Goal: Task Accomplishment & Management: Manage account settings

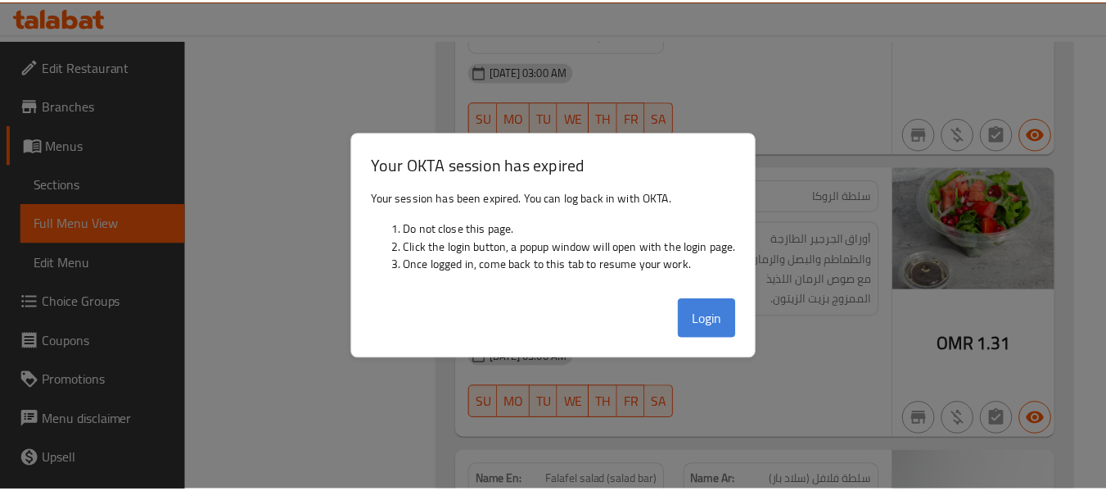
scroll to position [6002, 0]
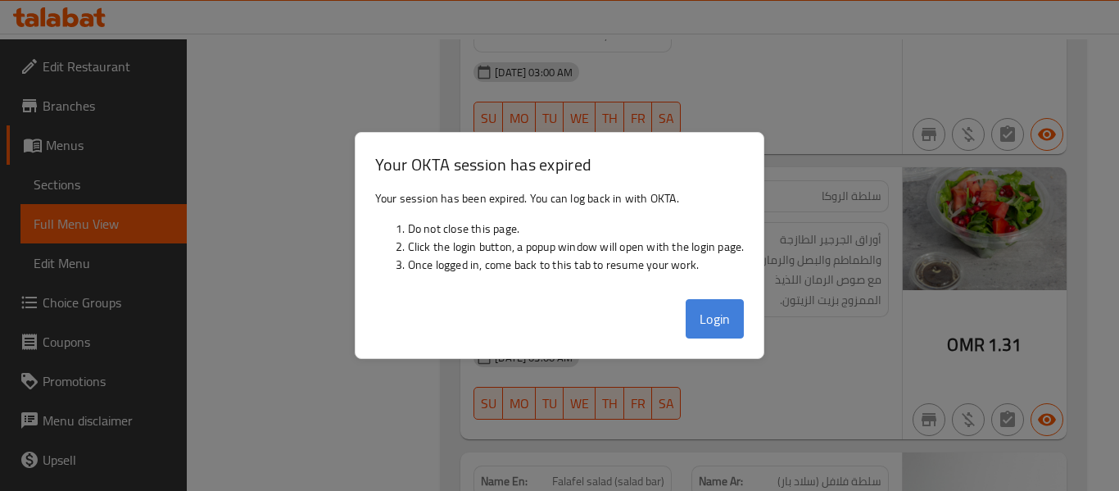
click at [725, 318] on button "Login" at bounding box center [714, 318] width 59 height 39
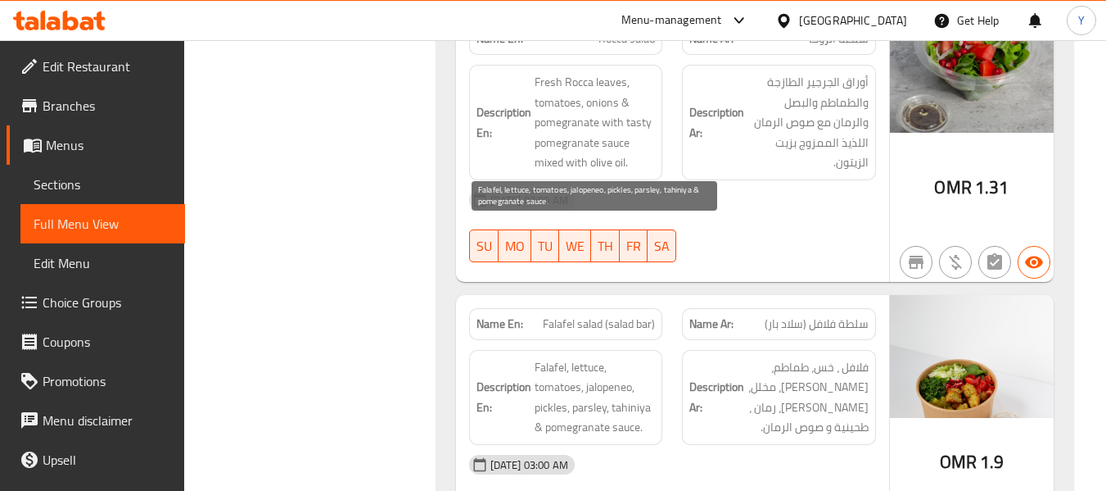
scroll to position [6330, 0]
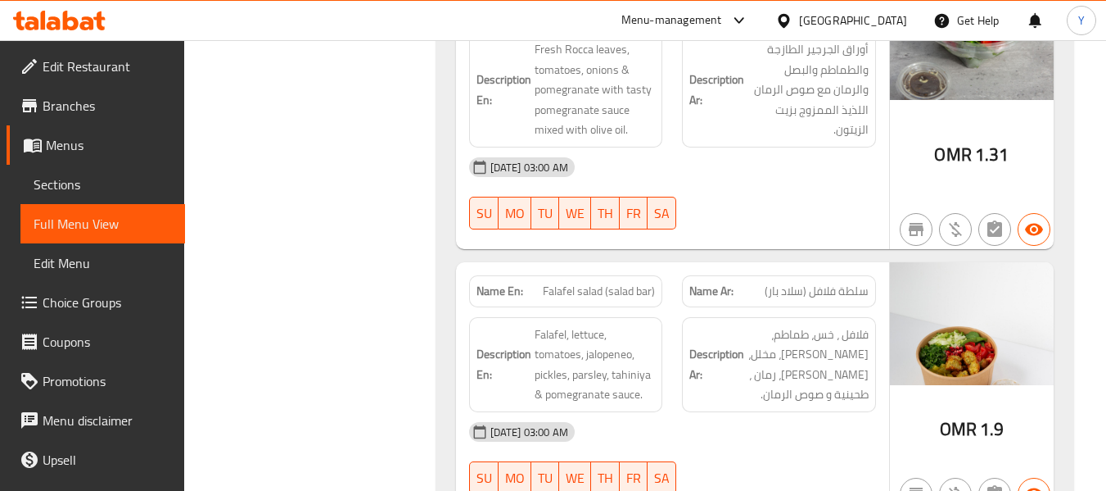
click at [616, 283] on span "Falafel salad (salad bar)" at bounding box center [599, 291] width 112 height 17
copy span "Falafel salad (salad bar)"
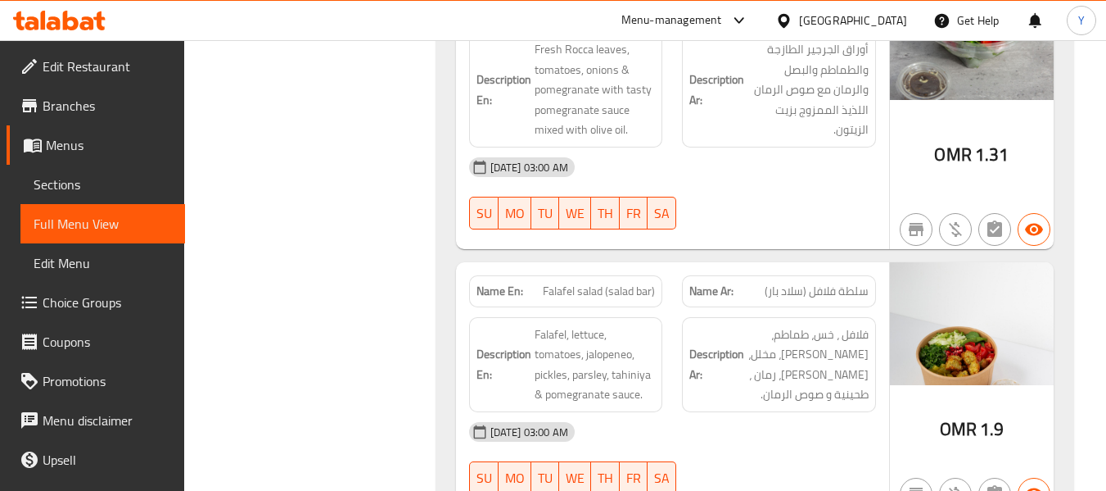
click at [638, 451] on div "SU MO TU WE TH FR SA" at bounding box center [566, 477] width 214 height 52
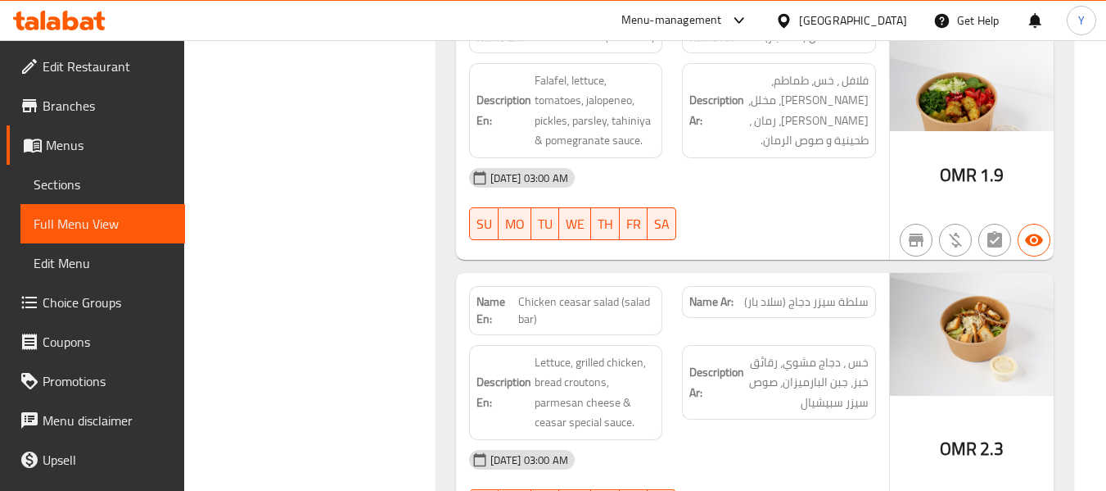
scroll to position [6592, 0]
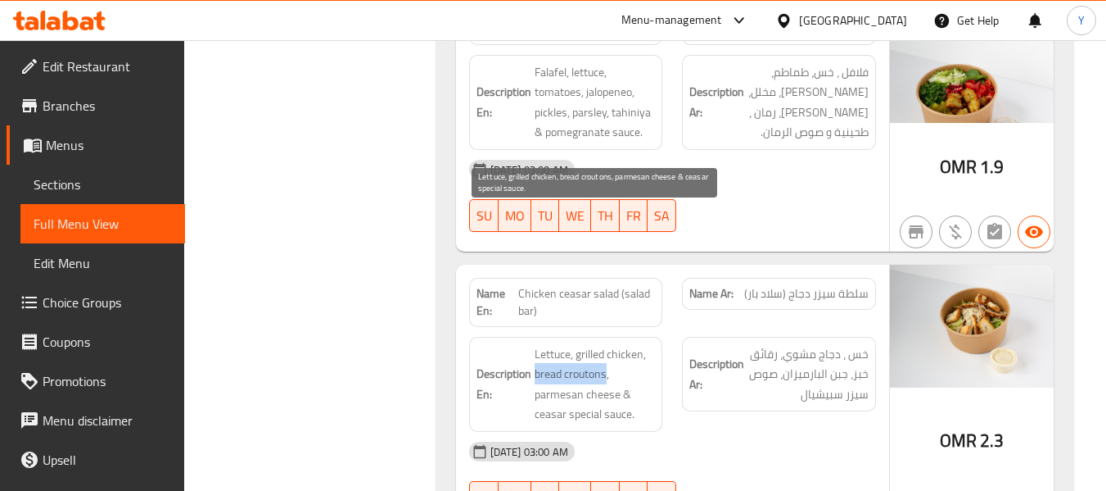
drag, startPoint x: 605, startPoint y: 235, endPoint x: 536, endPoint y: 242, distance: 70.0
click at [536, 344] on span "Lettuce, grilled chicken, bread croutons, parmesan cheese & ceasar special sauc…" at bounding box center [595, 384] width 121 height 80
copy span "bread croutons"
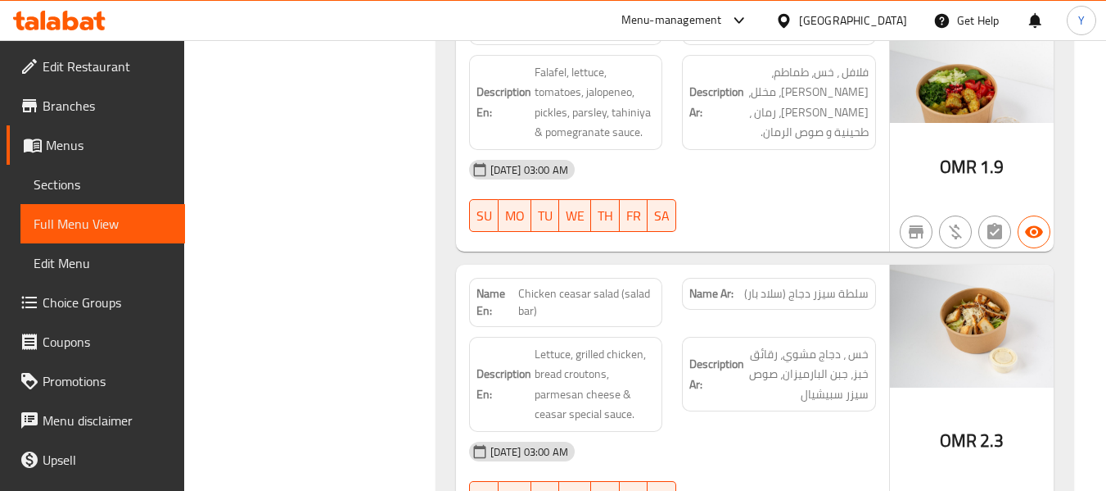
click at [630, 432] on div "05-09-2025 03:00 AM" at bounding box center [672, 451] width 427 height 39
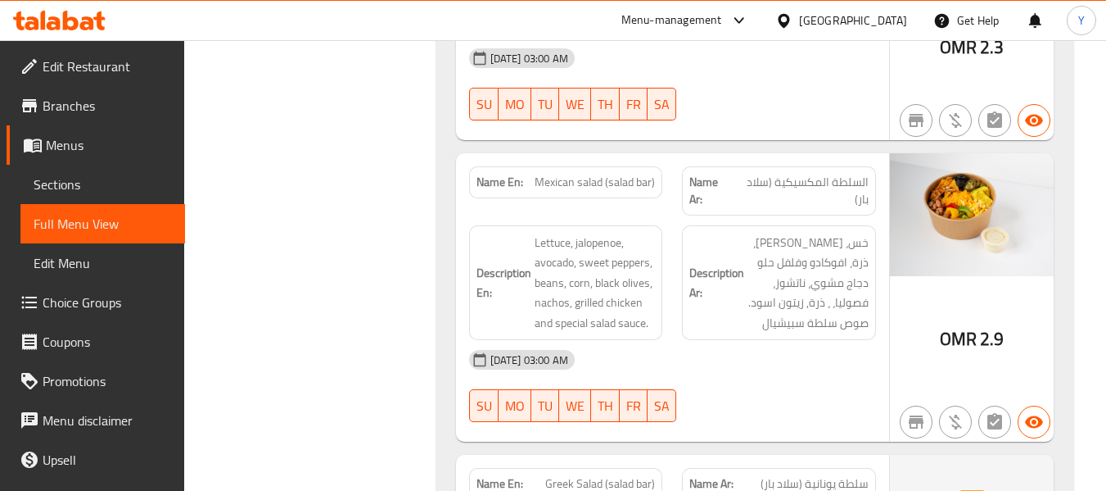
scroll to position [6952, 0]
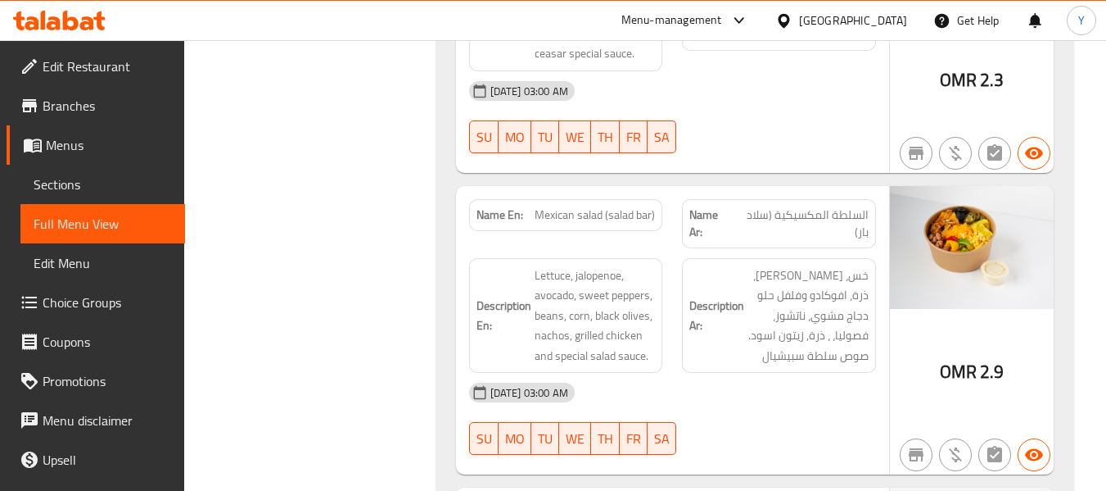
click at [600, 206] on span "Mexican salad (salad bar)" at bounding box center [595, 214] width 120 height 17
copy span "Mexican salad (salad bar)"
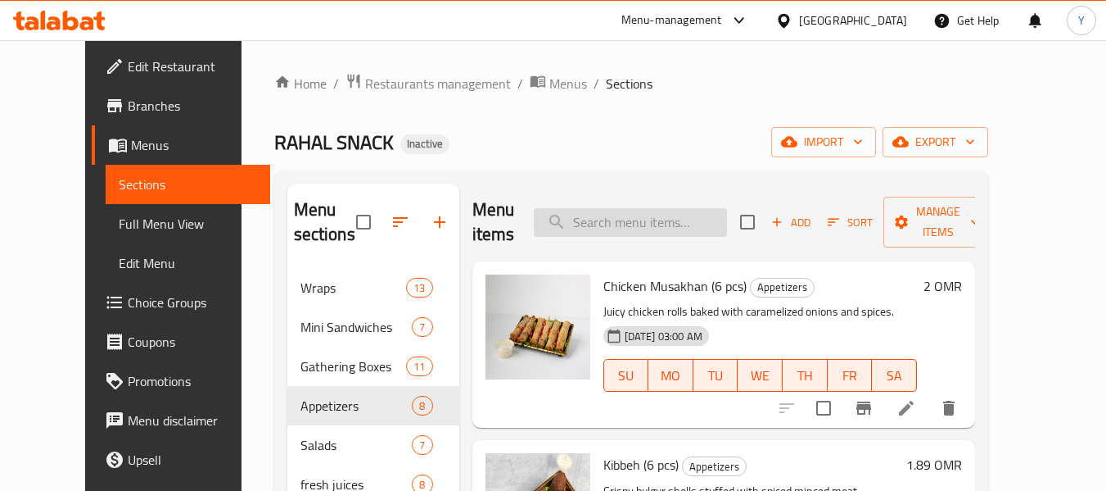
click at [666, 221] on input "search" at bounding box center [630, 222] width 193 height 29
paste input "bread croutons"
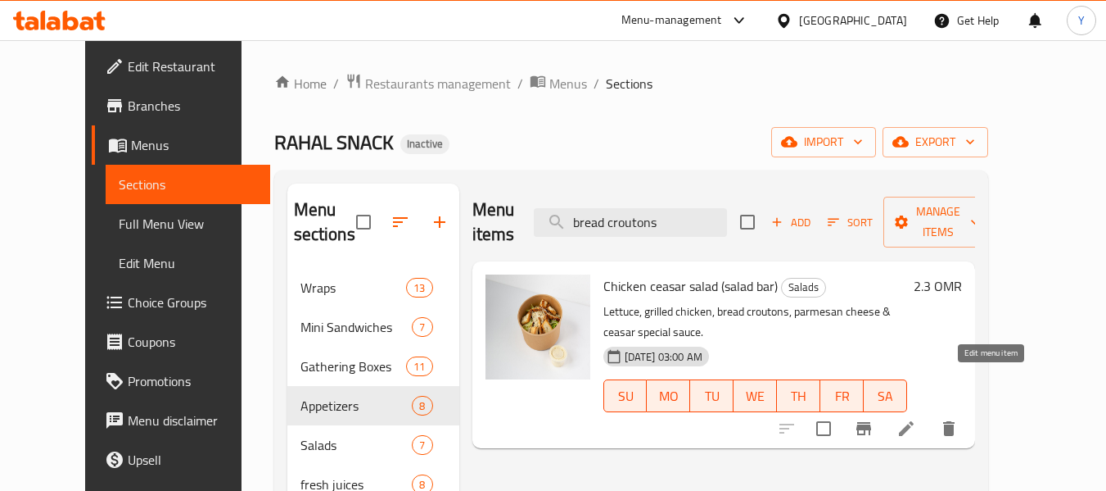
type input "bread croutons"
click at [916, 419] on icon at bounding box center [907, 429] width 20 height 20
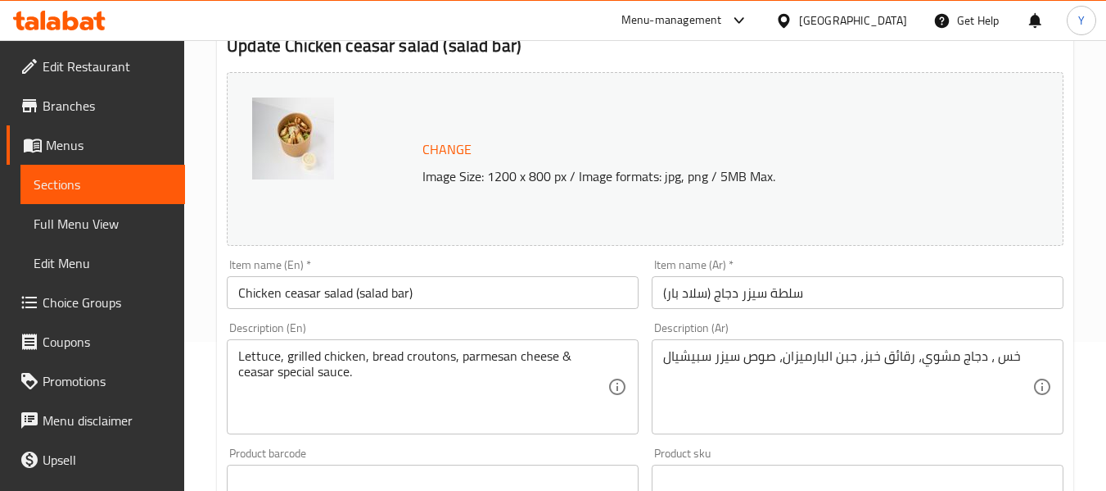
scroll to position [157, 0]
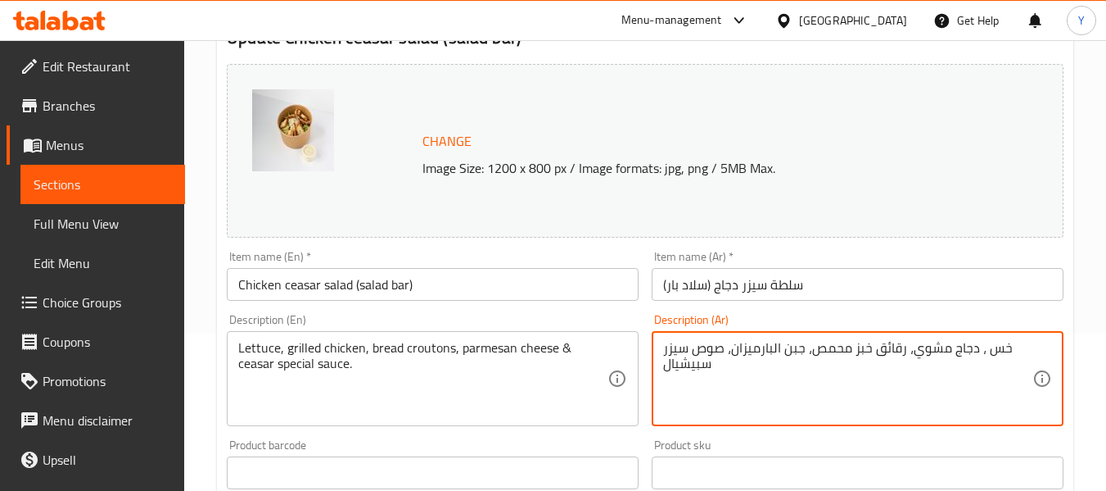
type textarea "خس ، دجاج مشوي، رقائق خبز محمص، جبن البارميزان، صوص سيزر سبيشيال"
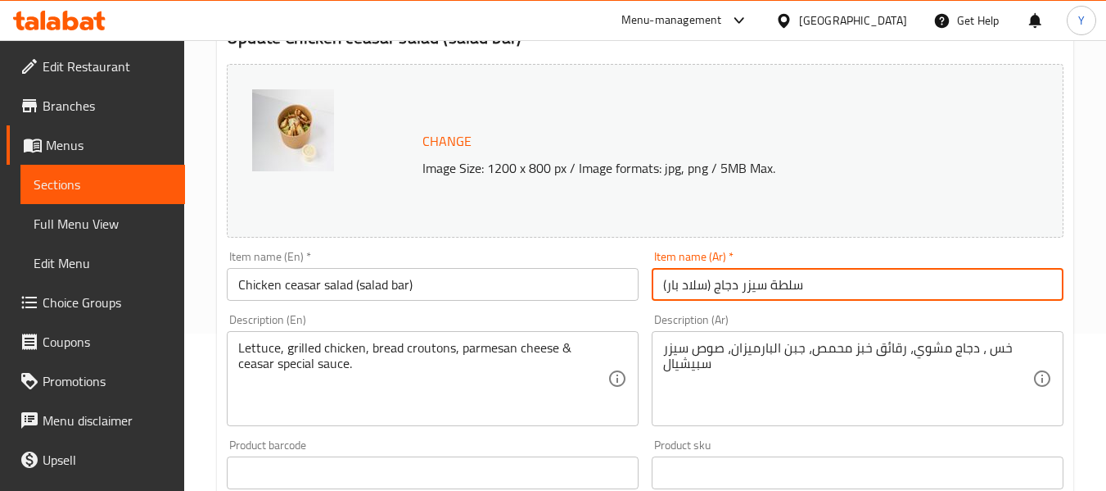
click at [885, 281] on input "سلطة سيزر دجاج (سلاد بار)" at bounding box center [858, 284] width 412 height 33
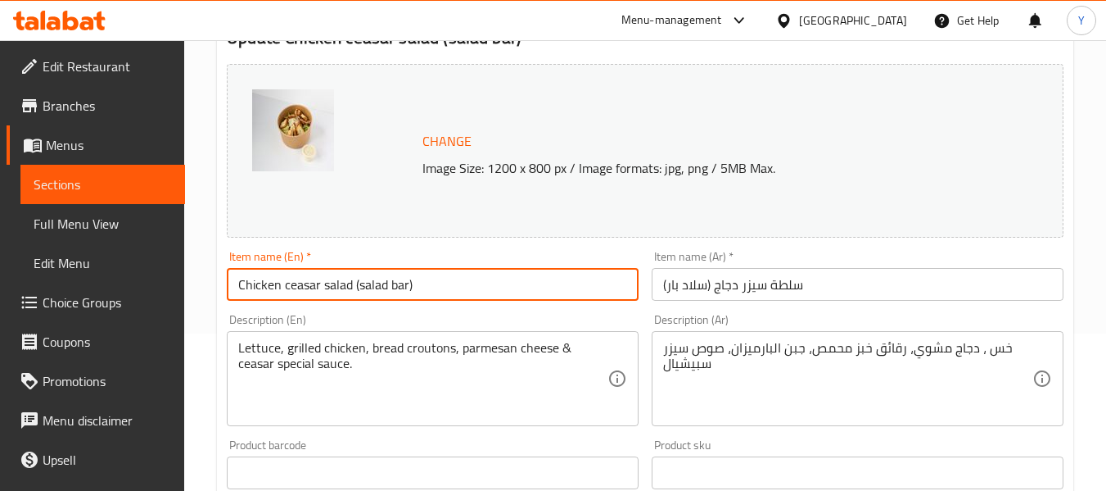
click at [402, 295] on input "Chicken ceasar salad (salad bar)" at bounding box center [433, 284] width 412 height 33
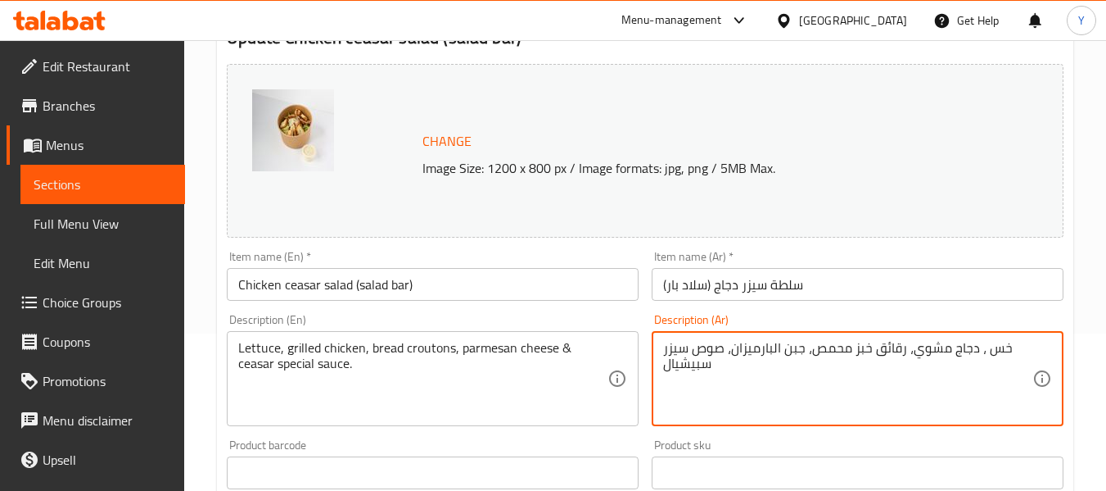
click at [781, 340] on textarea "خس ، دجاج مشوي، رقائق خبز محمص، جبن البارميزان، صوص سيزر سبيشيال" at bounding box center [847, 379] width 369 height 78
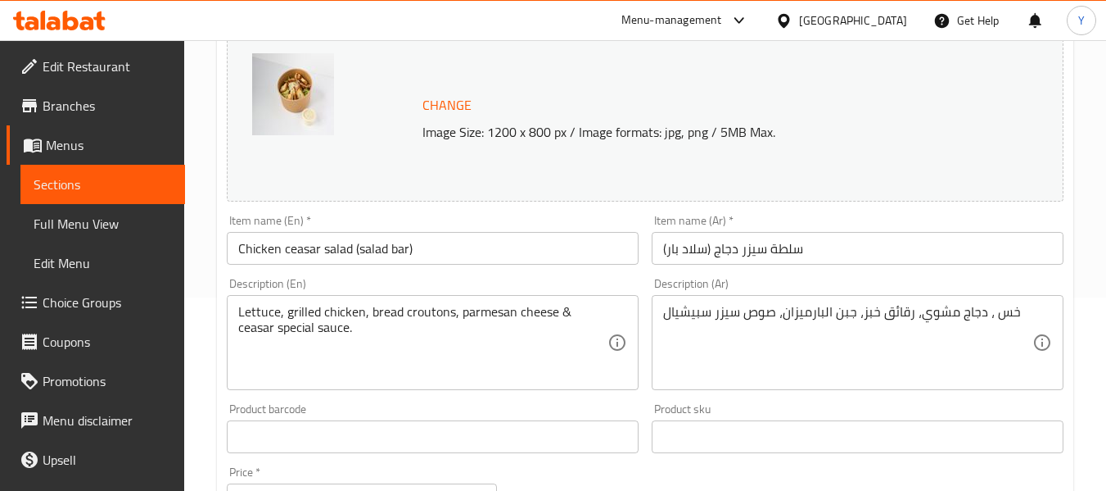
scroll to position [223, 0]
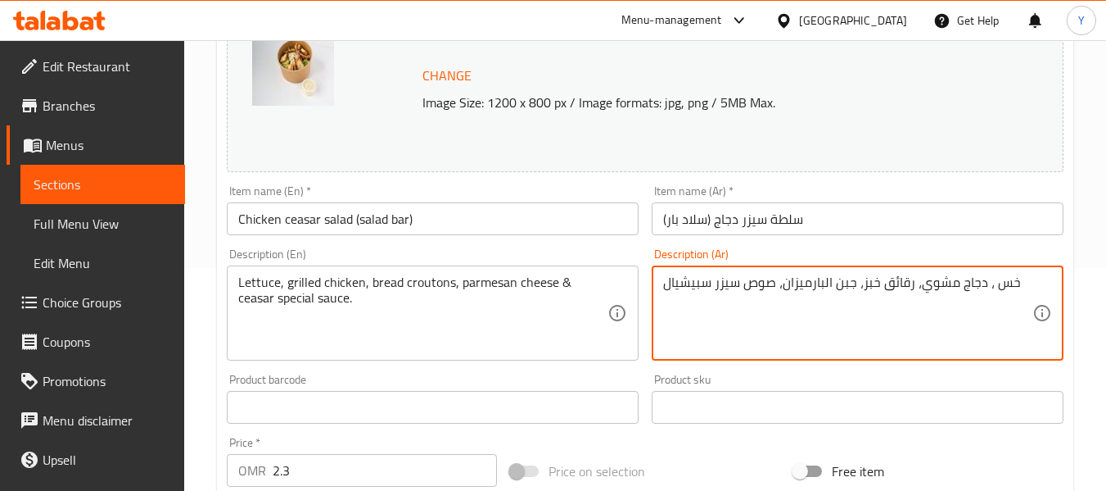
click at [889, 287] on textarea "خس ، دجاج مشوي، رقائق خبز، جبن البارميزان، صوص سيزر سبيشيال" at bounding box center [847, 313] width 369 height 78
paste textarea "محمص"
type textarea "خس ، دجاج مشوي، رقائق خبز محمص، جبن البارميزان، صوص سيزر سبيشيال"
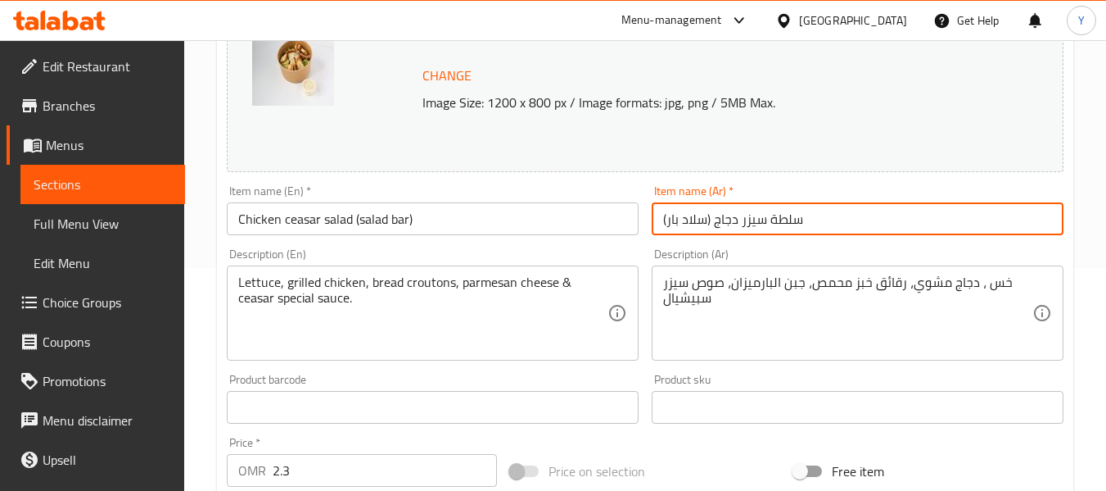
click at [876, 224] on input "سلطة سيزر دجاج (سلاد بار)" at bounding box center [858, 218] width 412 height 33
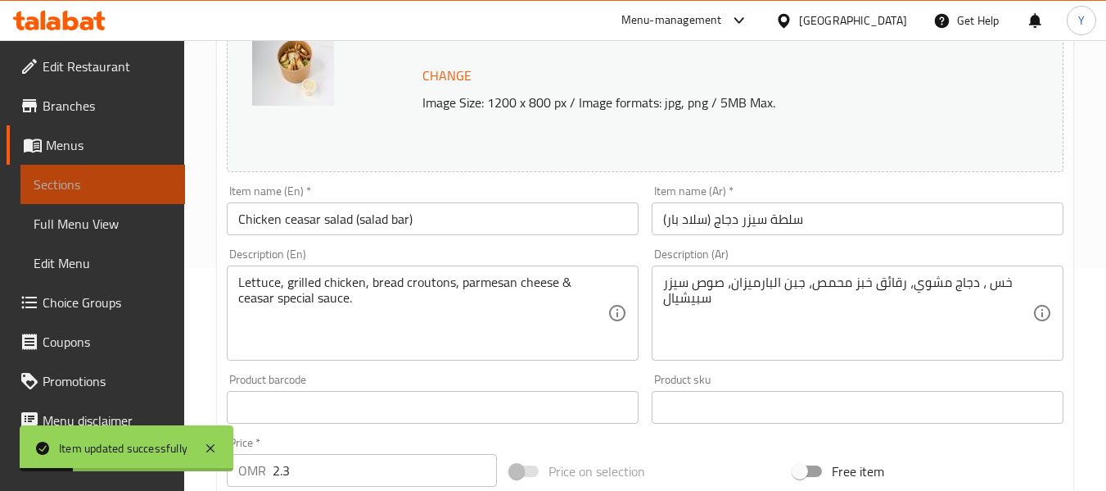
click at [112, 182] on span "Sections" at bounding box center [103, 184] width 138 height 20
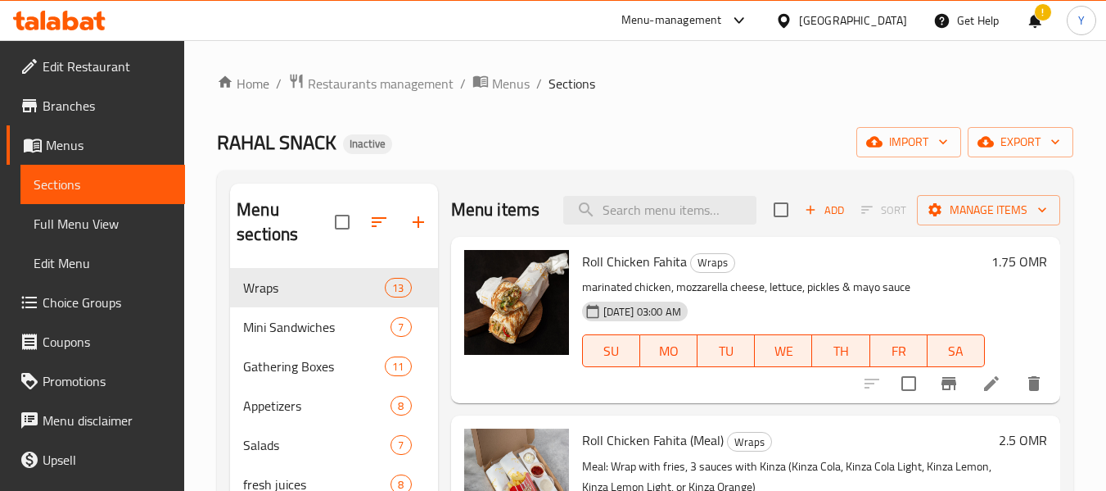
click at [403, 171] on div "Menu sections Wraps 13 Mini Sandwiches 7 Gathering Boxes 11 Appetizers 8 Salads…" at bounding box center [645, 428] width 857 height 517
paste input "Mexican salad (salad bar"
click at [634, 216] on input "search" at bounding box center [659, 210] width 193 height 29
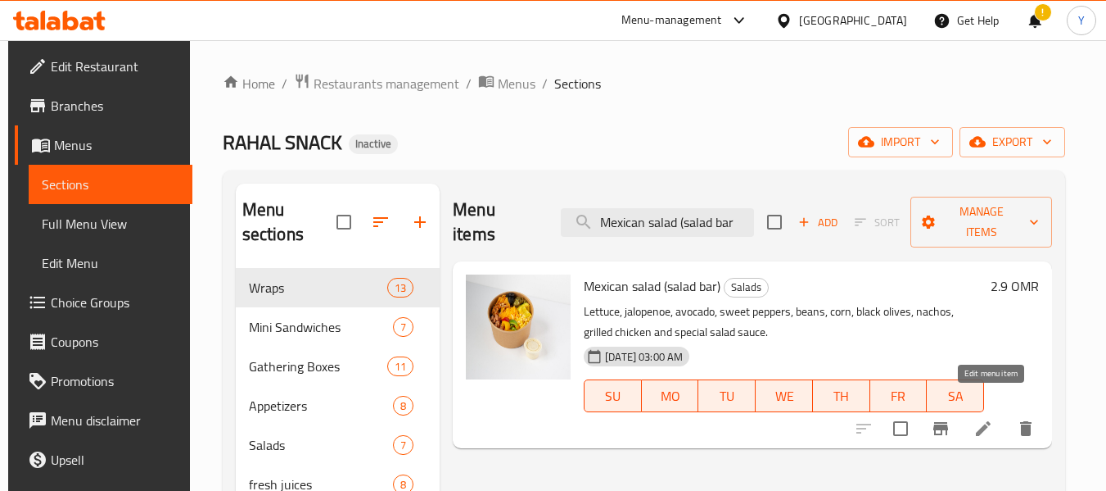
type input "Mexican salad (salad bar"
click at [989, 421] on icon at bounding box center [983, 428] width 15 height 15
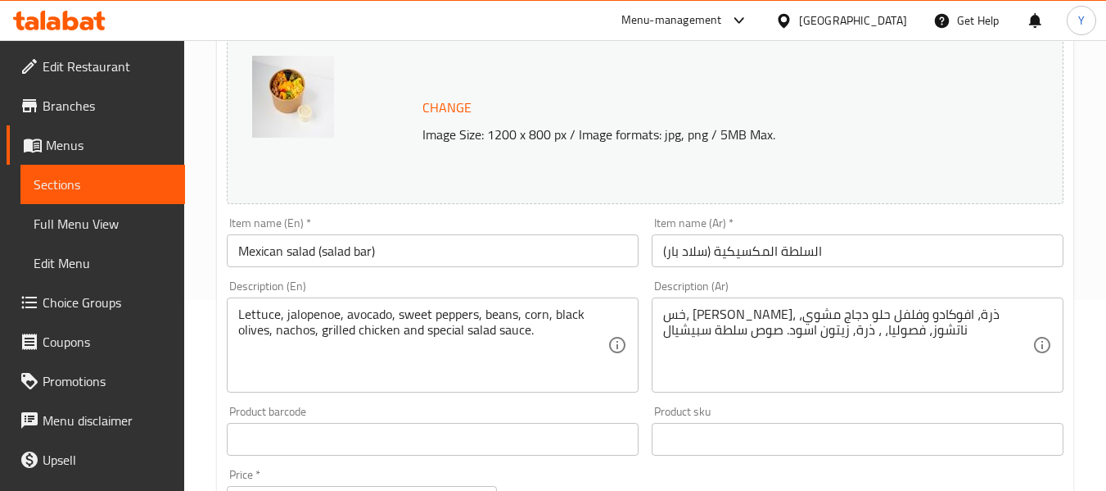
scroll to position [204, 0]
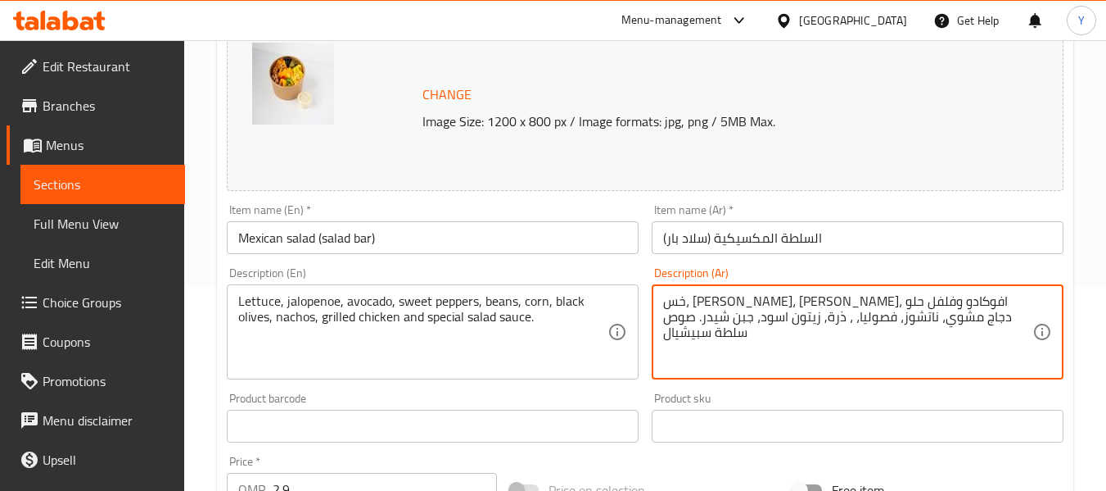
click at [788, 318] on textarea "خس، [PERSON_NAME]، [PERSON_NAME]، افوكادو وفلفل حلو دجاج مشوي، ناتشوز، فصوليا، …" at bounding box center [847, 332] width 369 height 78
type textarea "خس، [PERSON_NAME]، ذرة، افوكادو وفلفل حلو دجاج مشوي، ناتشوز، فصوليا، ، ذرة, زيت…"
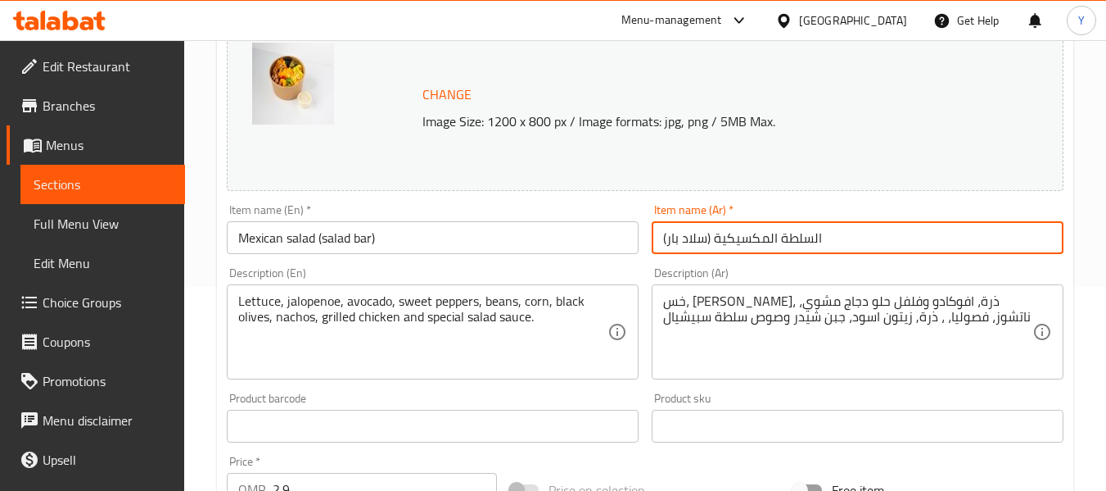
click at [789, 242] on input "السلطة المكسيكية (سلاد بار)" at bounding box center [858, 237] width 412 height 33
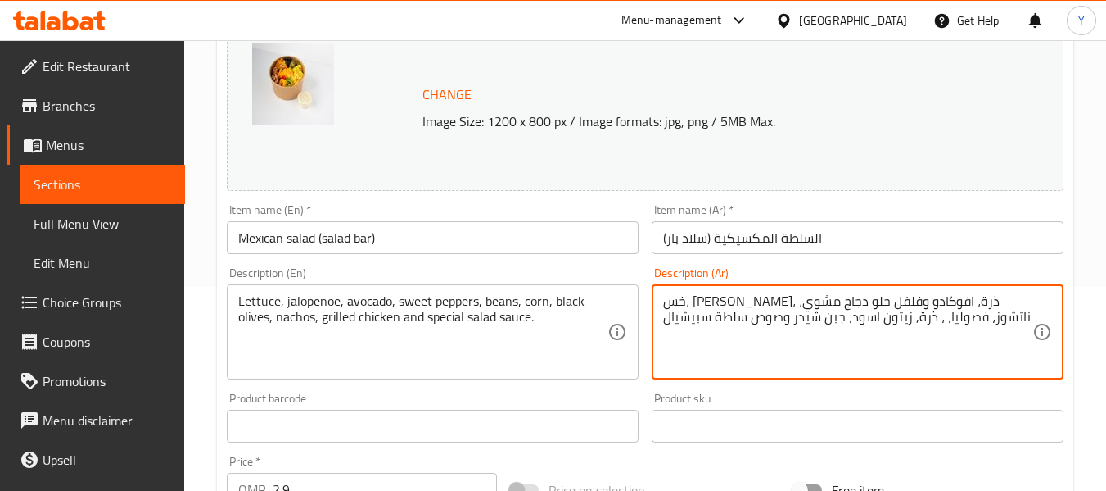
click at [767, 305] on textarea "خس، هالوبينيو، ذرة، افوكادو وفلفل حلو دجاج مشوي، ناتشوز، فصوليا، ، ذرة, زيتون ا…" at bounding box center [847, 332] width 369 height 78
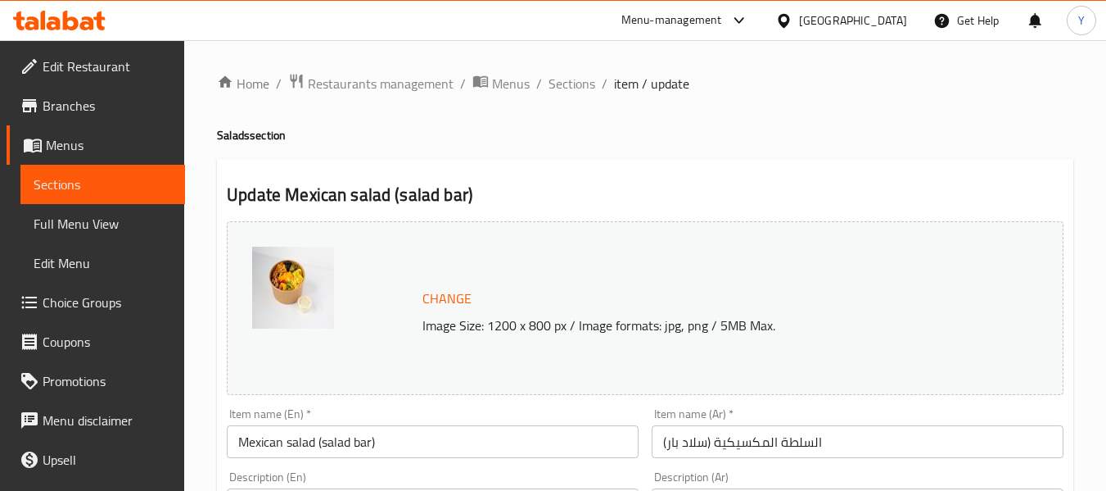
scroll to position [429, 0]
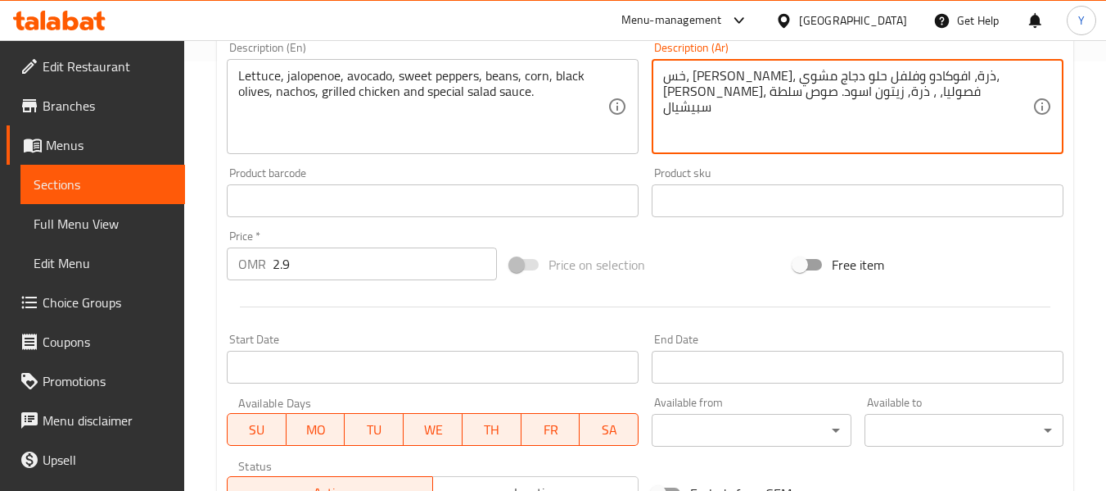
click at [798, 89] on textarea "خس، هالوبينيو، ذرة، افوكادو وفلفل حلو دجاج مشوي، ناتشوز، فصوليا، ، ذرة, زيتون ا…" at bounding box center [847, 107] width 369 height 78
paste textarea "، جبن شيدر و"
type textarea "خس، هالوبينيو، ذرة، افوكادو وفلفل حلو دجاج مشوي، ناتشوز، فصوليا، ، ذرة, زيتون ا…"
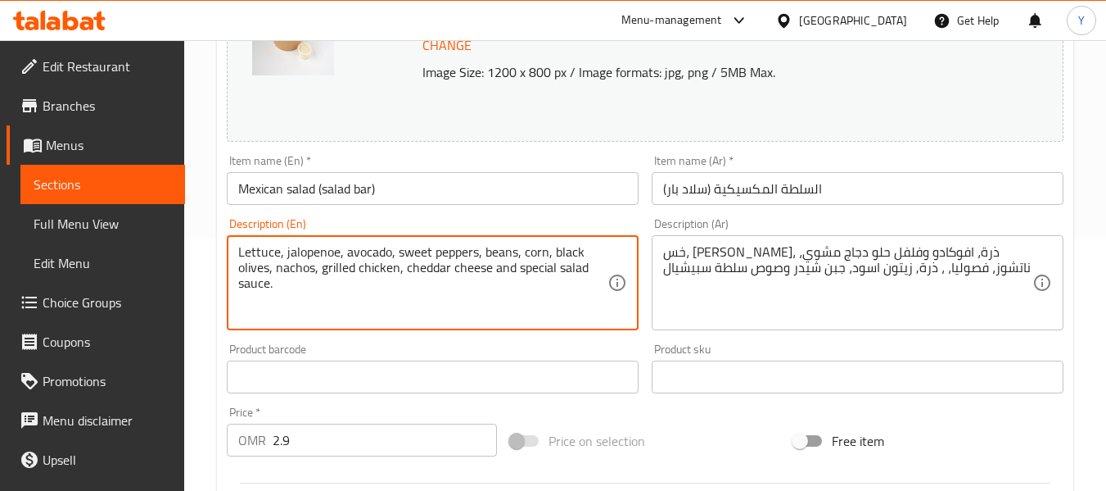
scroll to position [240, 0]
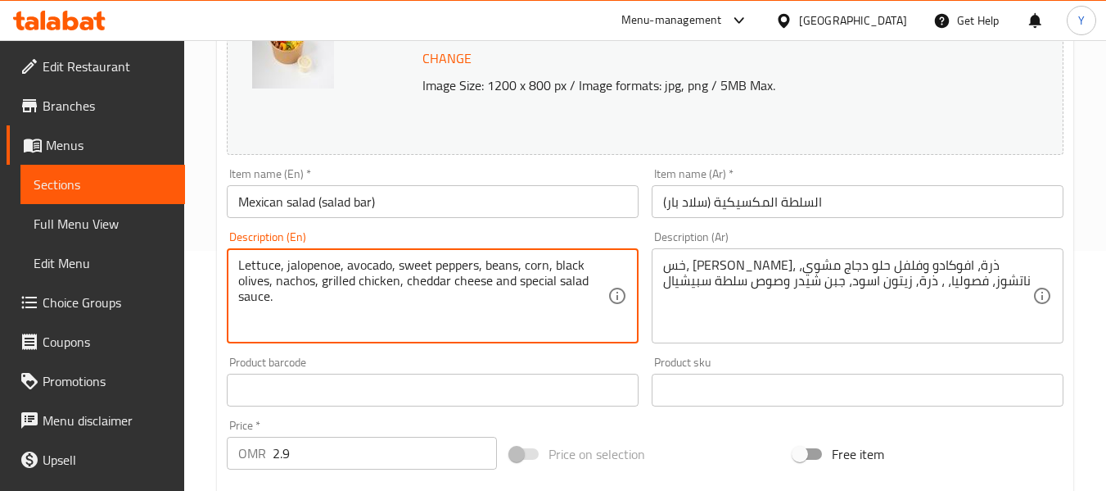
type textarea "Lettuce, jalopenoe, avocado, sweet peppers, beans, corn, black olives, nachos, …"
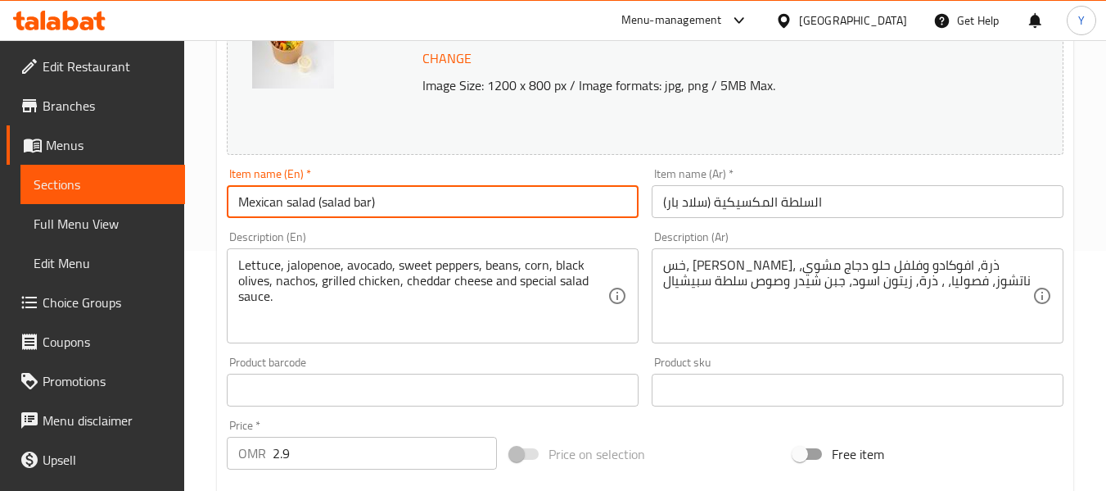
click at [600, 214] on input "Mexican salad (salad bar)" at bounding box center [433, 201] width 412 height 33
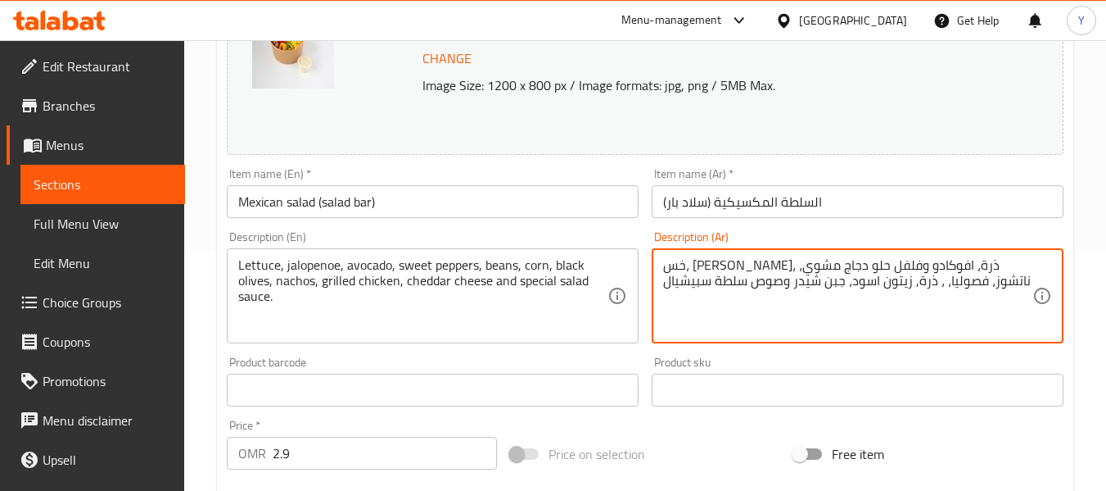
click at [787, 271] on textarea "خس، هالوبينيو، ذرة، افوكادو وفلفل حلو دجاج مشوي، ناتشوز، فصوليا، ، ذرة, زيتون ا…" at bounding box center [847, 296] width 369 height 78
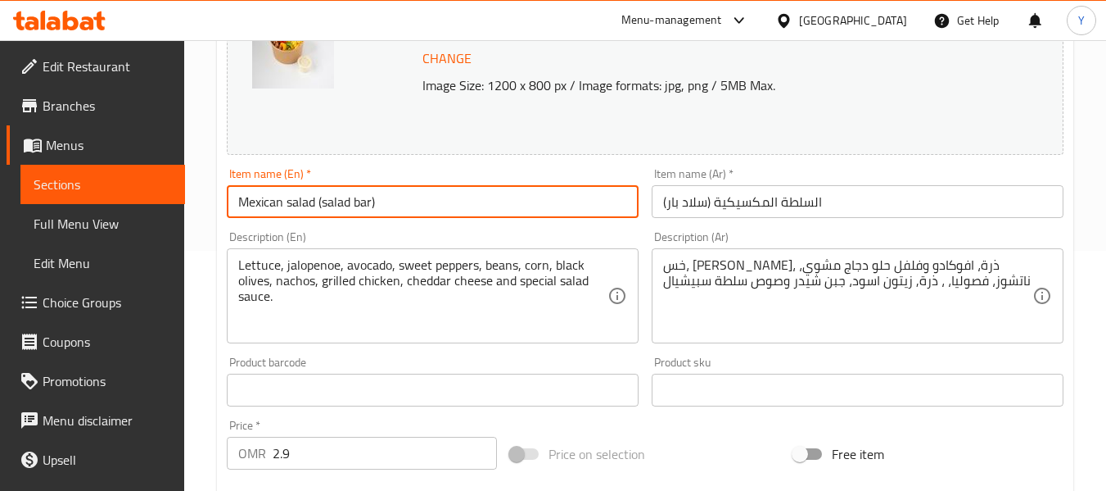
click at [611, 201] on input "Mexican salad (salad bar)" at bounding box center [433, 201] width 412 height 33
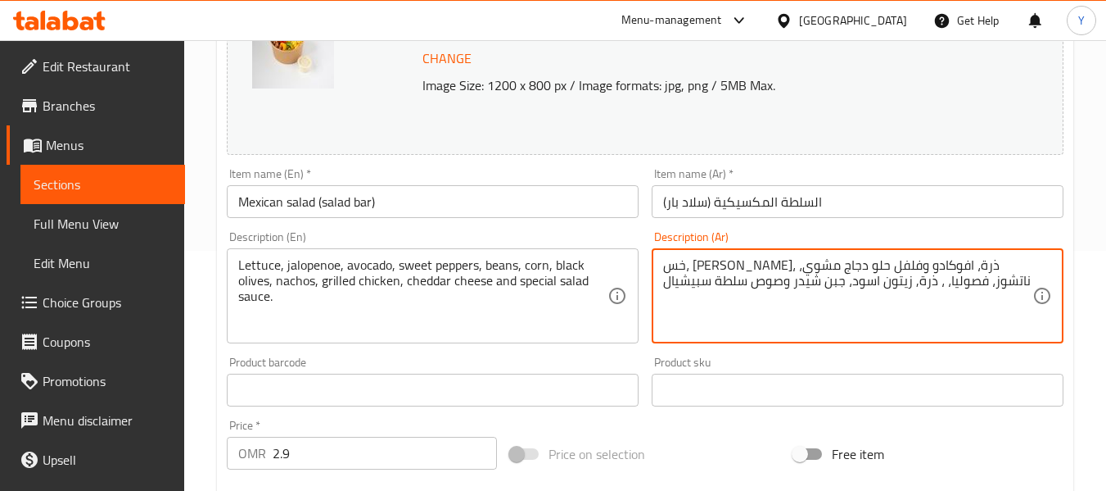
click at [846, 272] on textarea "خس، هالوبينيو، ذرة، افوكادو وفلفل حلو دجاج مشوي، ناتشوز، فصوليا، ، ذرة, زيتون ا…" at bounding box center [847, 296] width 369 height 78
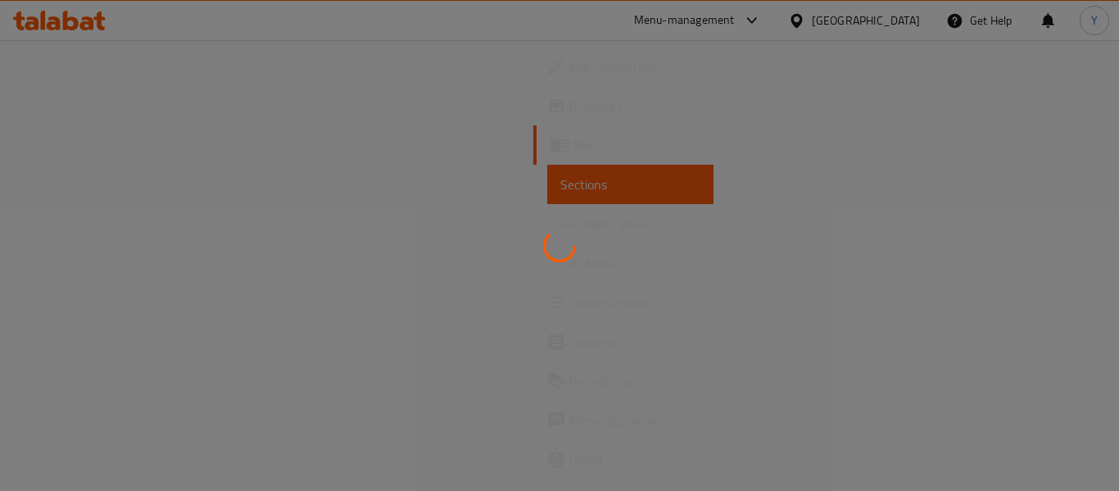
click at [1011, 315] on div at bounding box center [559, 245] width 1119 height 491
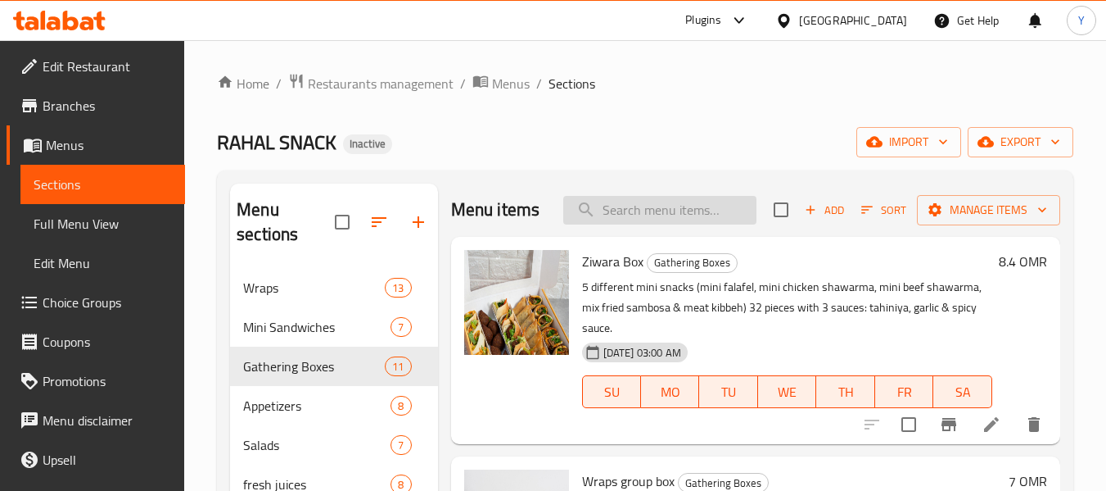
click at [716, 224] on input "search" at bounding box center [659, 210] width 193 height 29
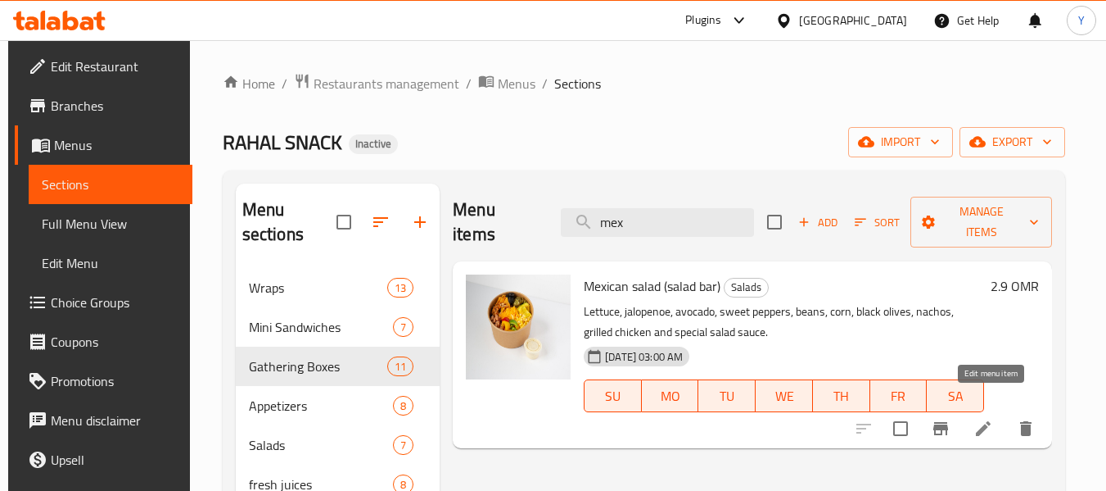
type input "mex"
click at [991, 421] on icon at bounding box center [983, 428] width 15 height 15
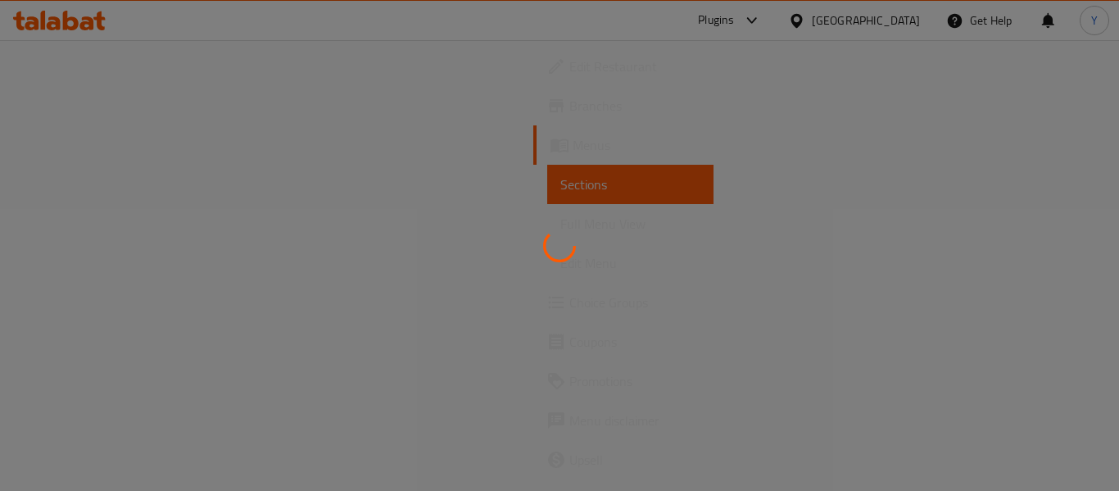
click at [1106, 294] on div at bounding box center [559, 245] width 1119 height 491
click at [1034, 265] on div at bounding box center [559, 245] width 1119 height 491
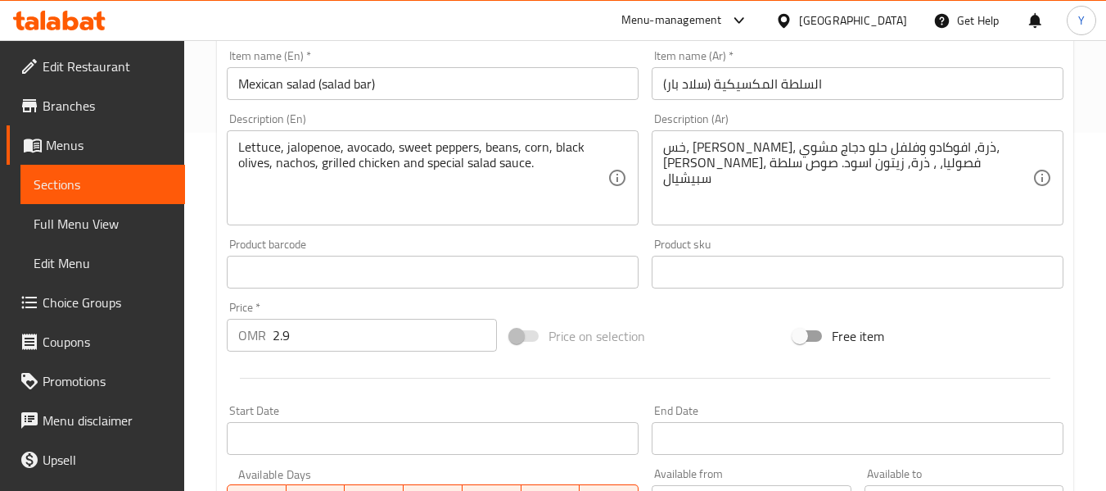
scroll to position [347, 0]
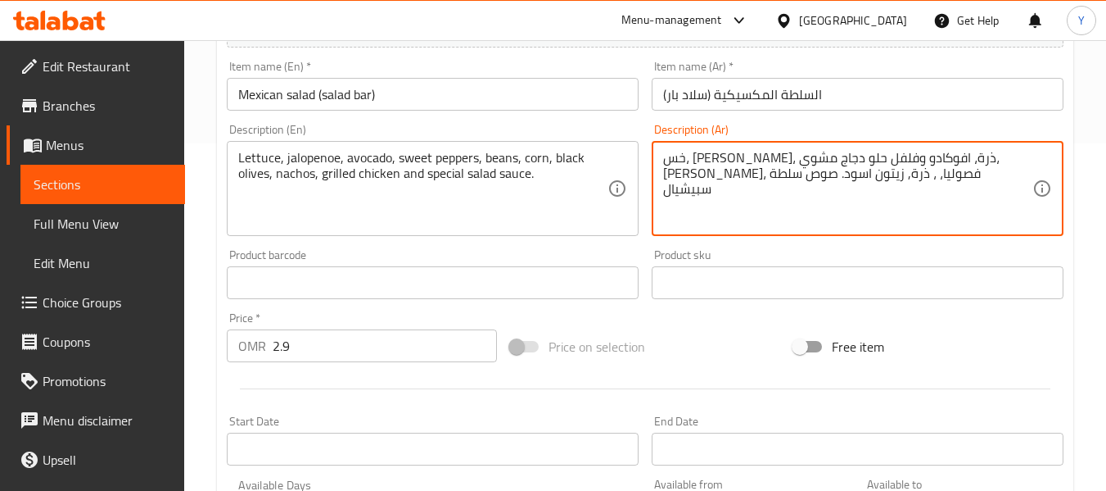
click at [749, 171] on textarea "خس، هالوبينيو، ذرة، افوكادو وفلفل حلو دجاج مشوي، ناتشوز، فصوليا، ، ذرة, زيتون ا…" at bounding box center [847, 189] width 369 height 78
paste textarea "، جبن شيدر و"
type textarea "خس، هالوبينيو، ذرة، افوكادو وفلفل حلو دجاج مشوي، ناتشوز، فصوليا، ، ذرة, زيتون ا…"
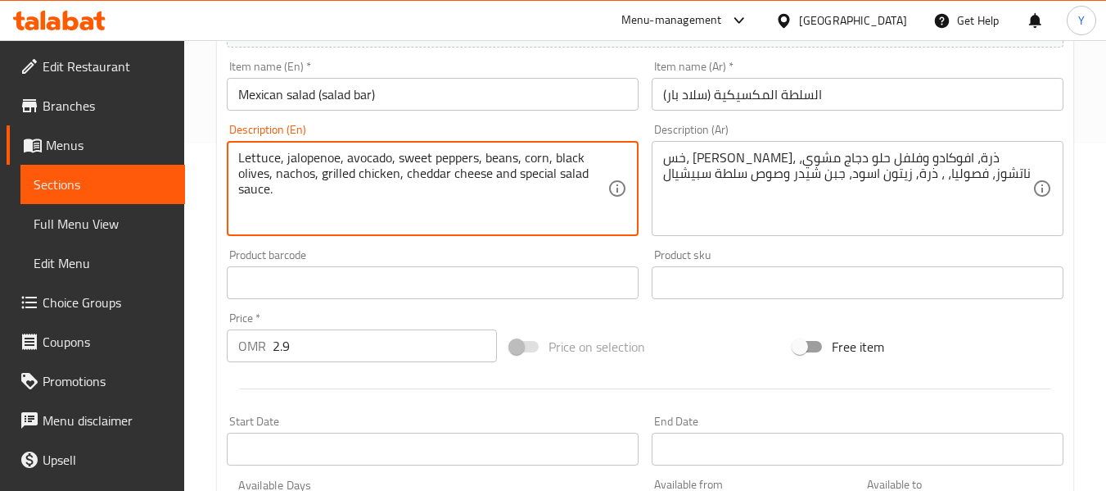
type textarea "Lettuce, jalopenoe, avocado, sweet peppers, beans, corn, black olives, nachos, …"
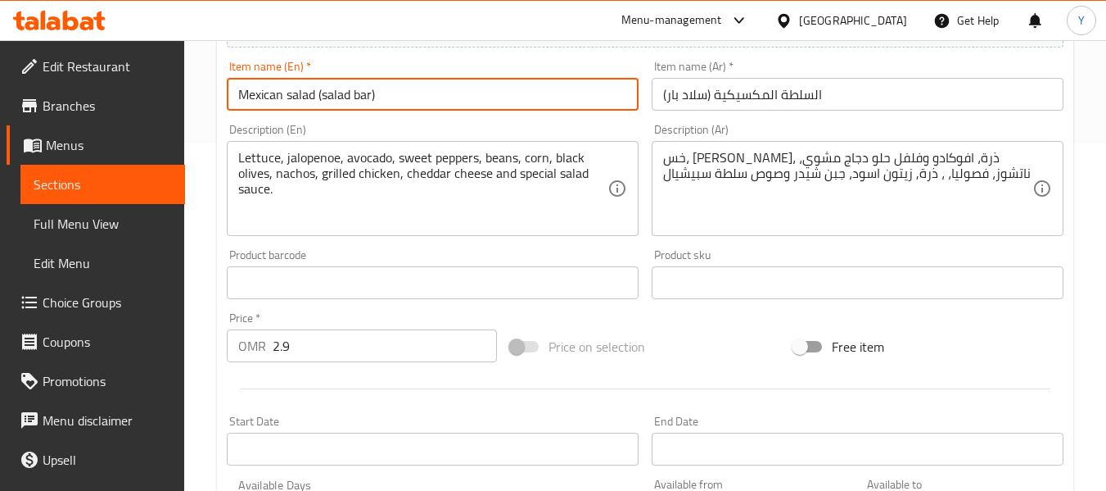
click at [460, 99] on input "Mexican salad (salad bar)" at bounding box center [433, 94] width 412 height 33
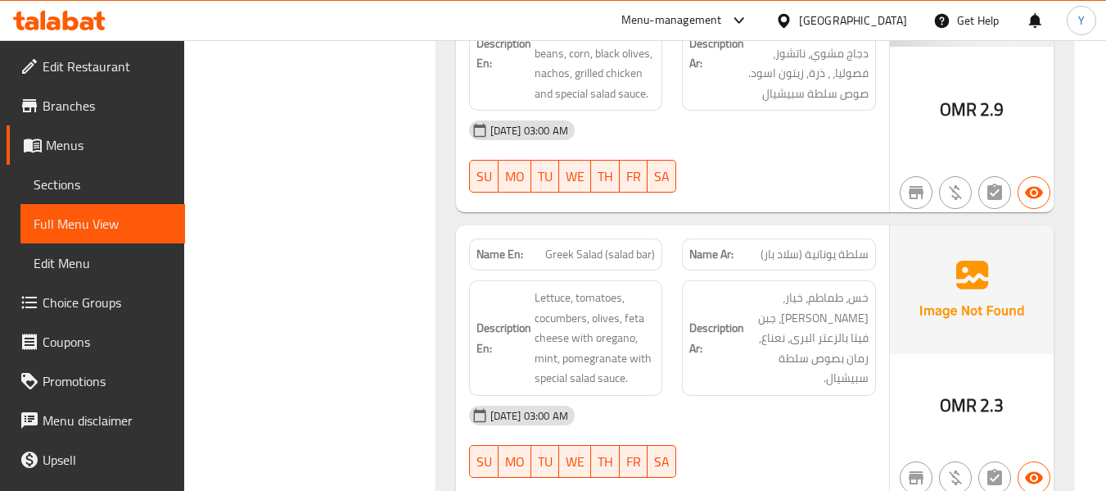
scroll to position [7247, 0]
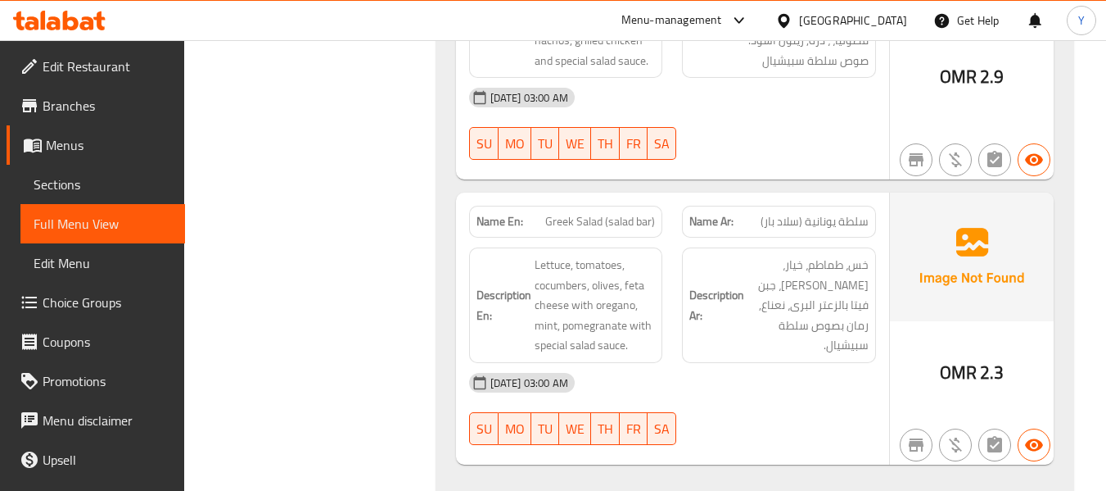
click at [740, 363] on div "[DATE] 03:00 AM SU MO TU WE TH FR SA" at bounding box center [672, 409] width 427 height 92
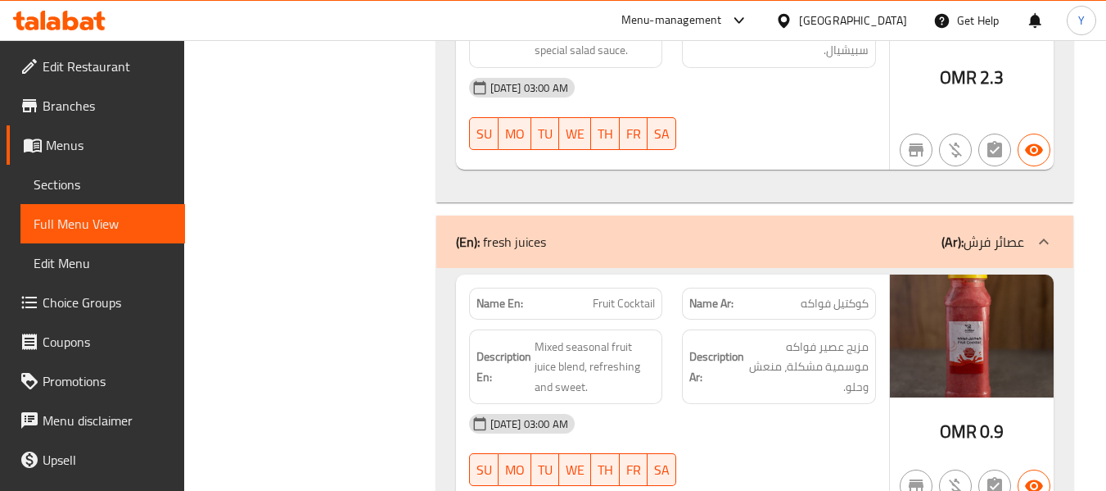
scroll to position [7575, 0]
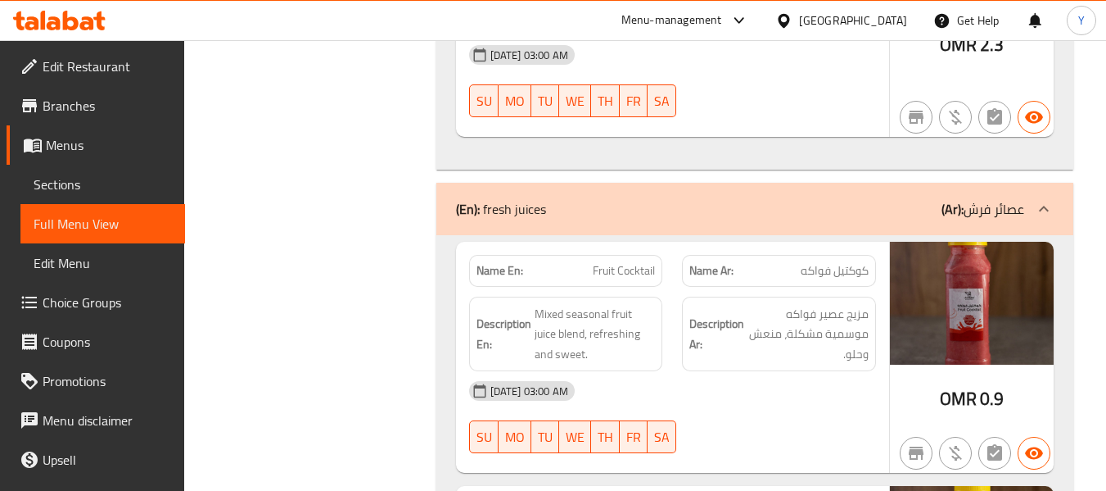
click at [706, 314] on strong "Description Ar:" at bounding box center [717, 334] width 55 height 40
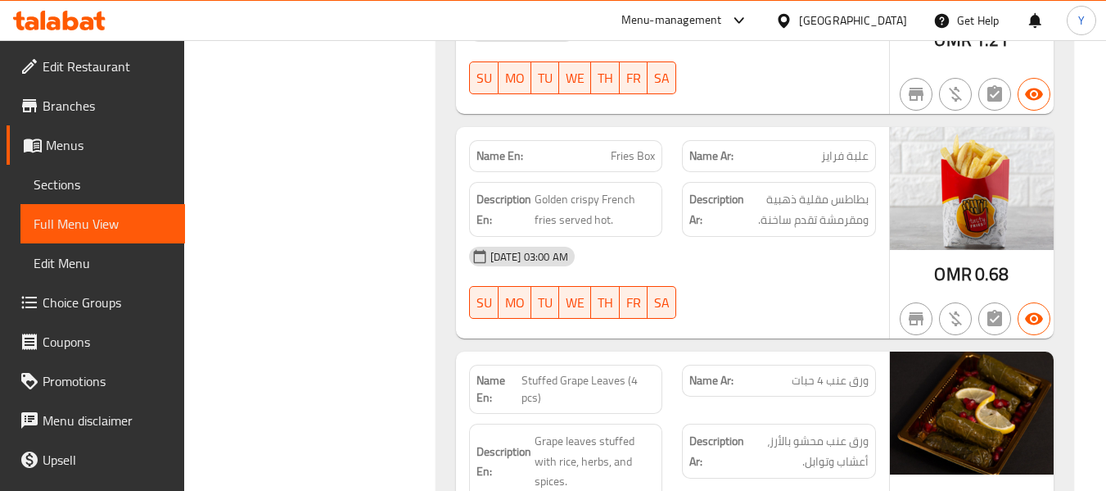
click at [718, 414] on div "Description Ar: ورق عنب محشو بالأرز، أعشاب وتوابل." at bounding box center [779, 461] width 214 height 95
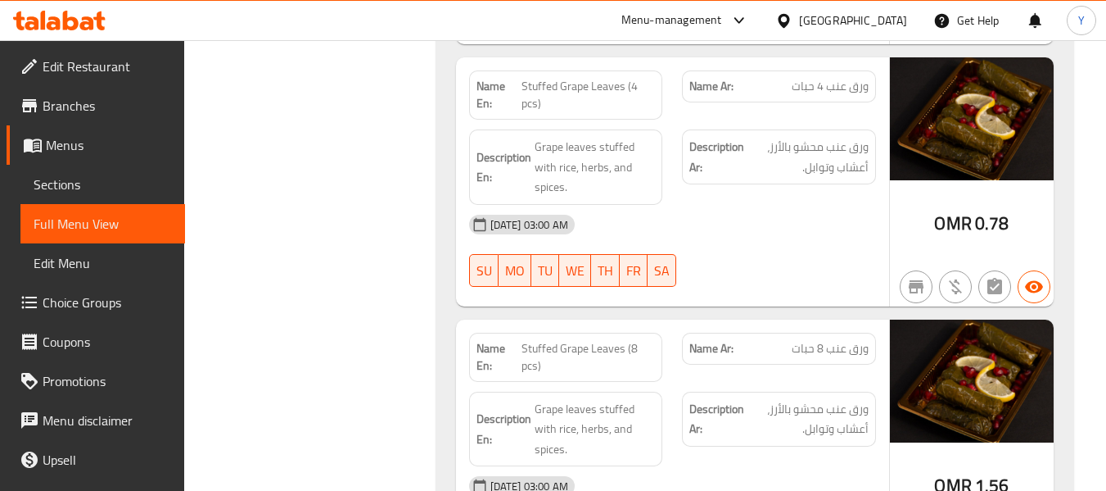
scroll to position [4810, 0]
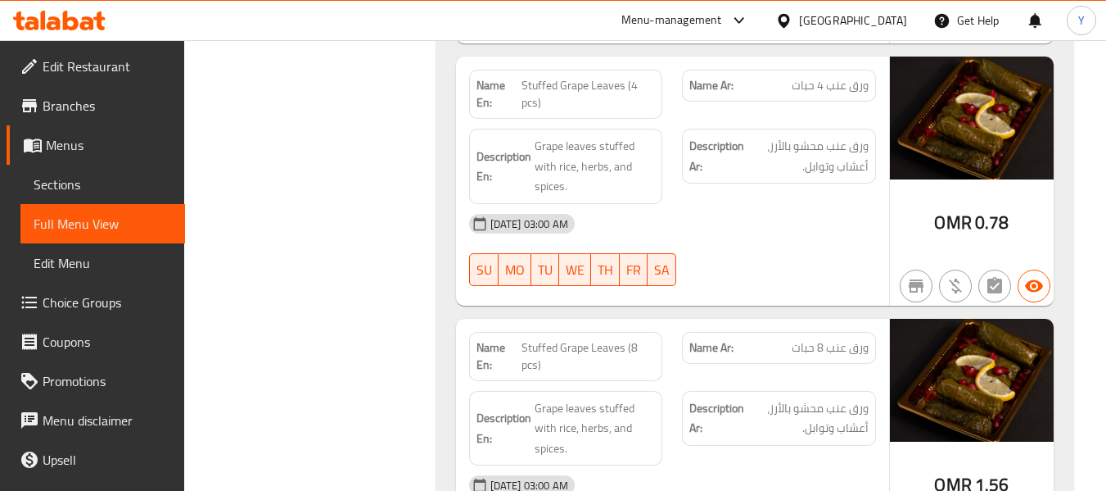
scroll to position [4712, 0]
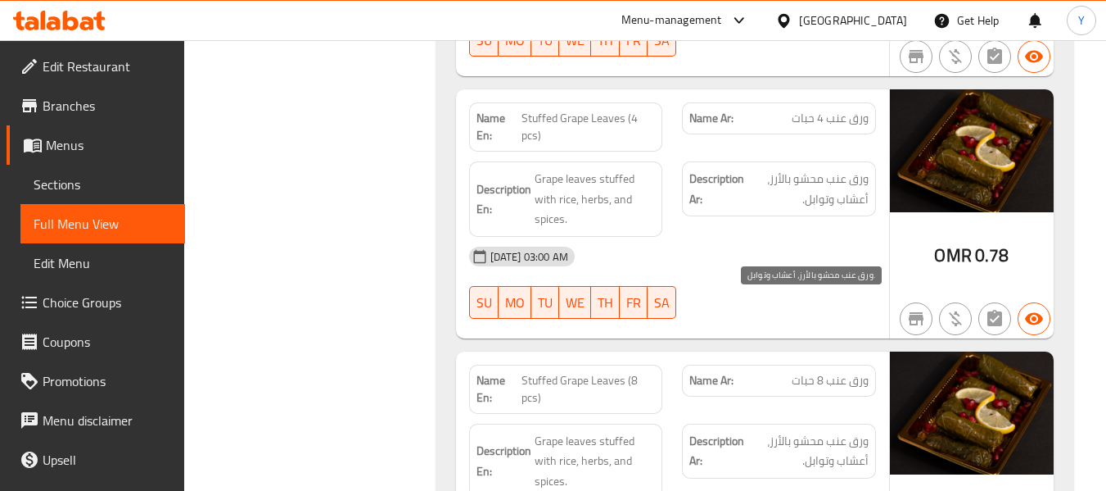
click at [776, 431] on span "ورق عنب محشو بالأرز، أعشاب وتوابل." at bounding box center [808, 451] width 121 height 40
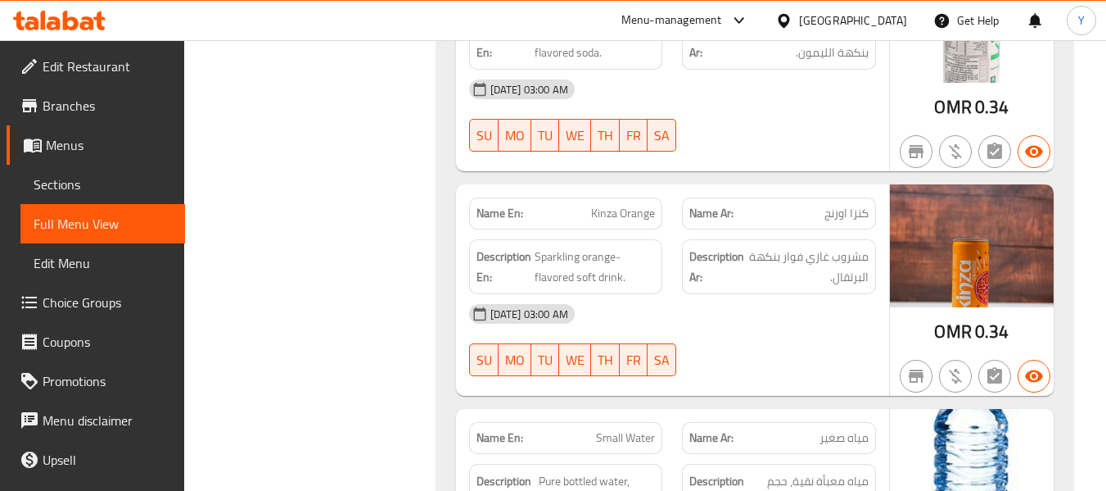
scroll to position [10577, 0]
